Goal: Task Accomplishment & Management: Use online tool/utility

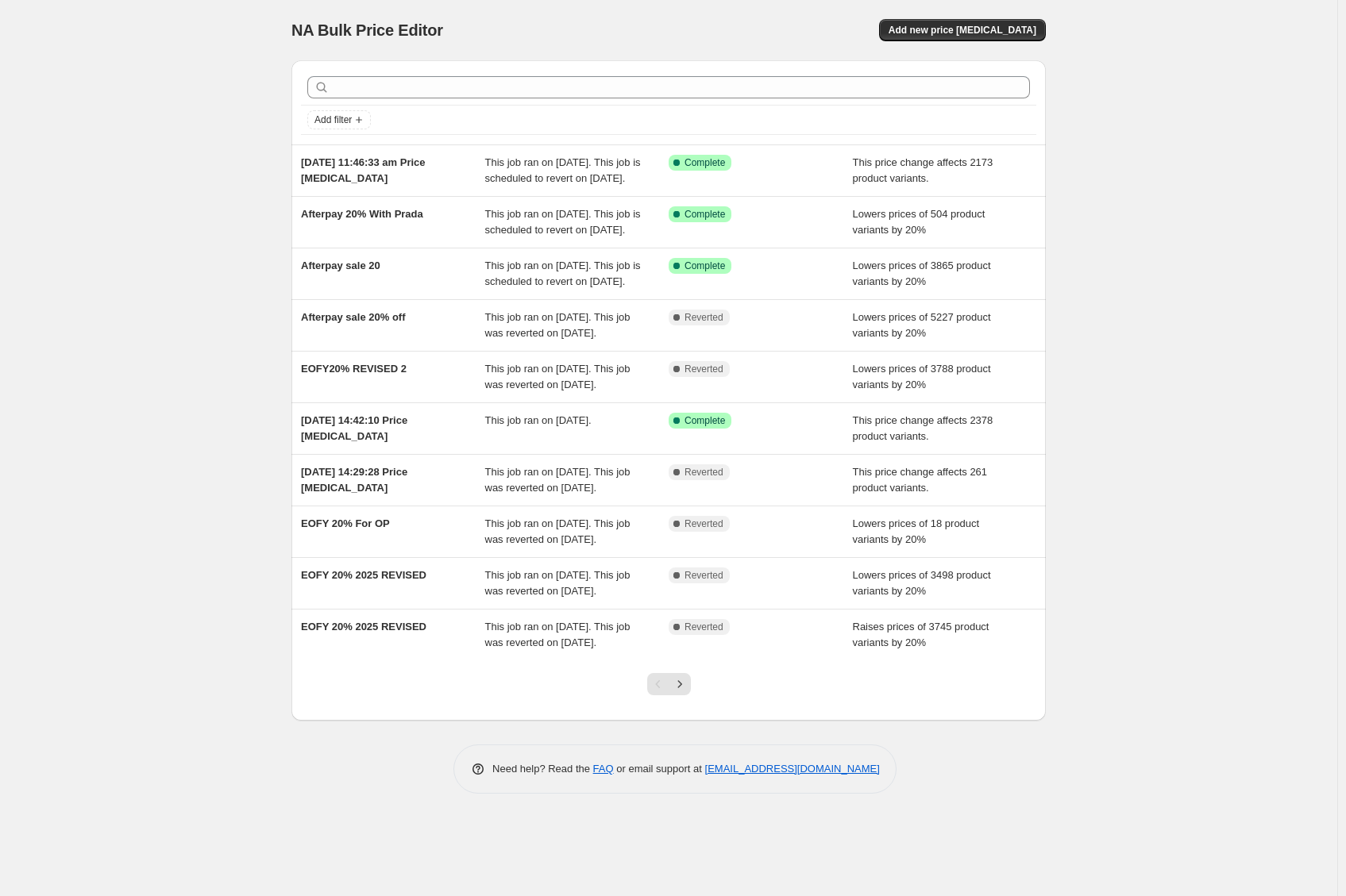
click at [210, 225] on div "NA Bulk Price Editor. This page is ready NA Bulk Price Editor Add new price [ME…" at bounding box center [668, 448] width 1337 height 896
click at [180, 221] on div "NA Bulk Price Editor. This page is ready NA Bulk Price Editor Add new price [ME…" at bounding box center [668, 448] width 1337 height 896
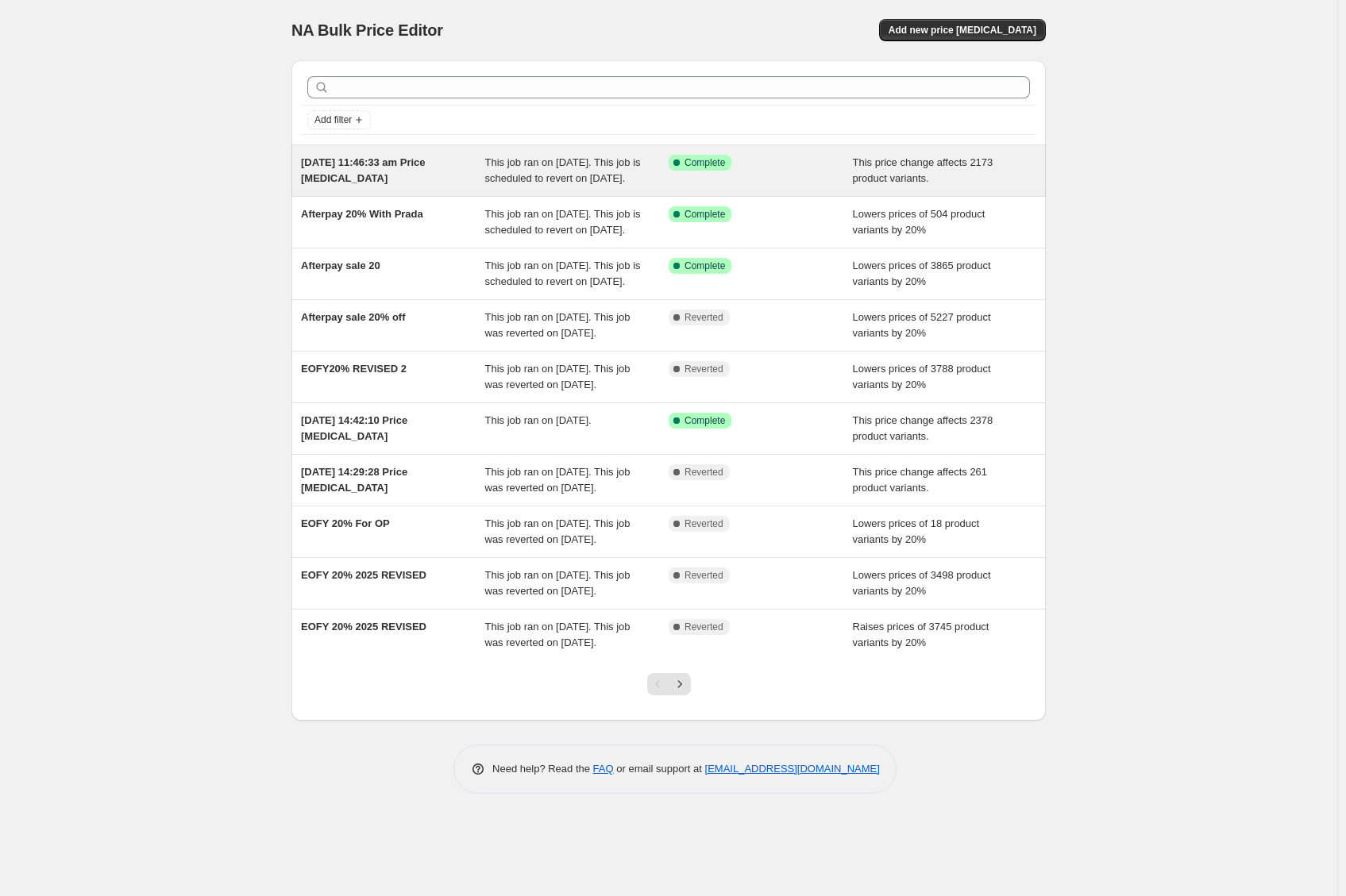
click at [319, 173] on span "[DATE] 11:46:33 am Price [MEDICAL_DATA]" at bounding box center [363, 170] width 125 height 28
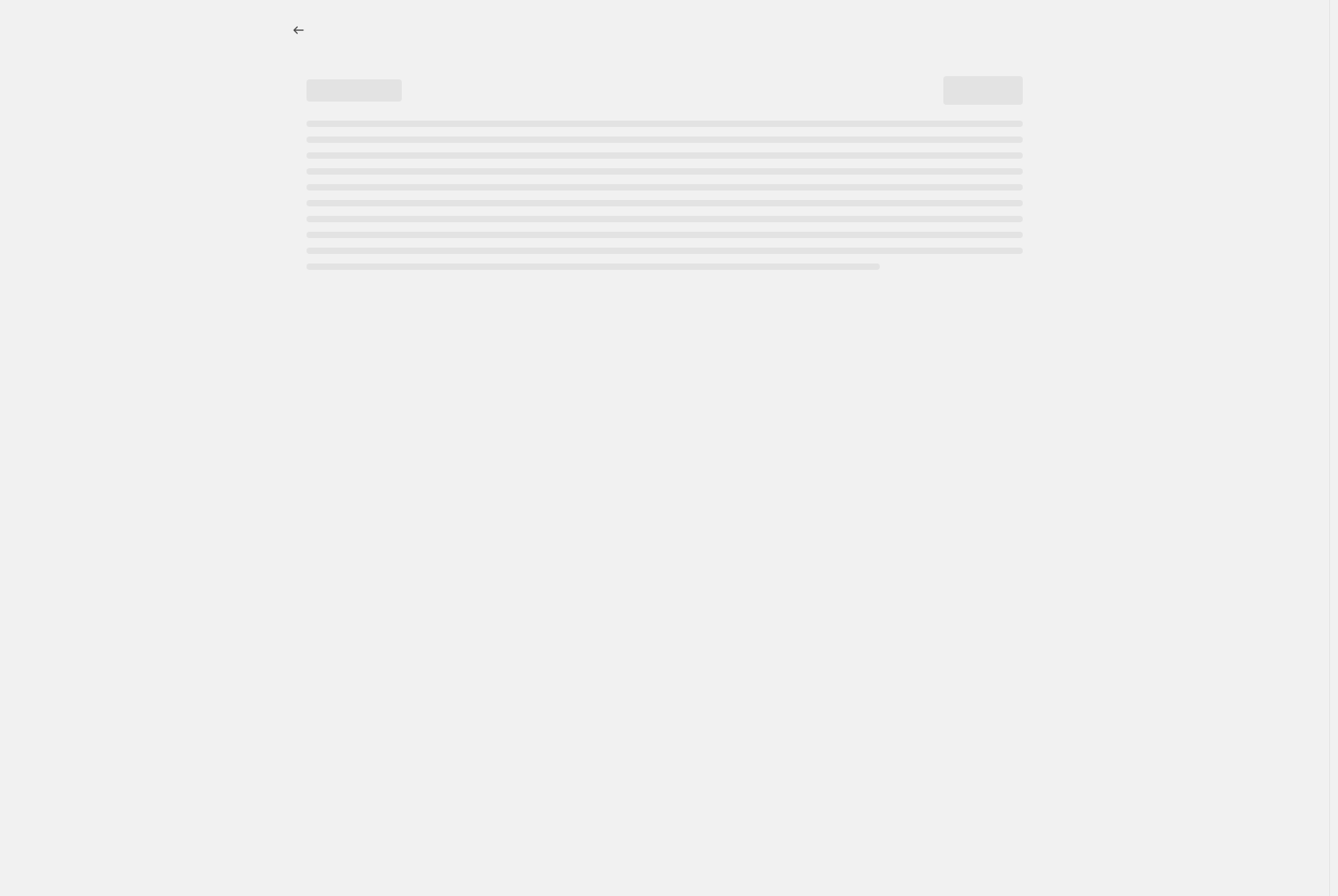
select select "no_change"
select select "collection"
